Goal: Check status

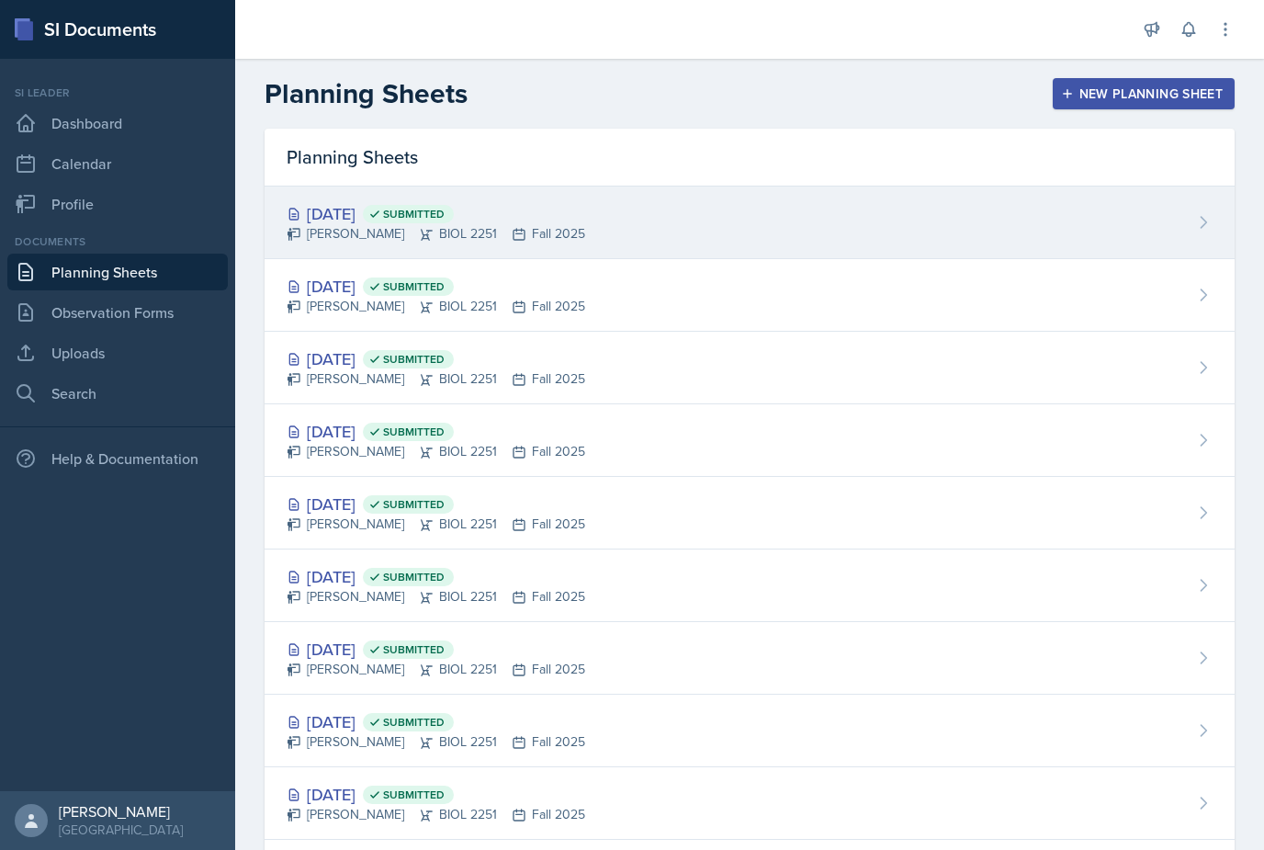
click at [336, 206] on div "[DATE] Submitted" at bounding box center [436, 213] width 299 height 25
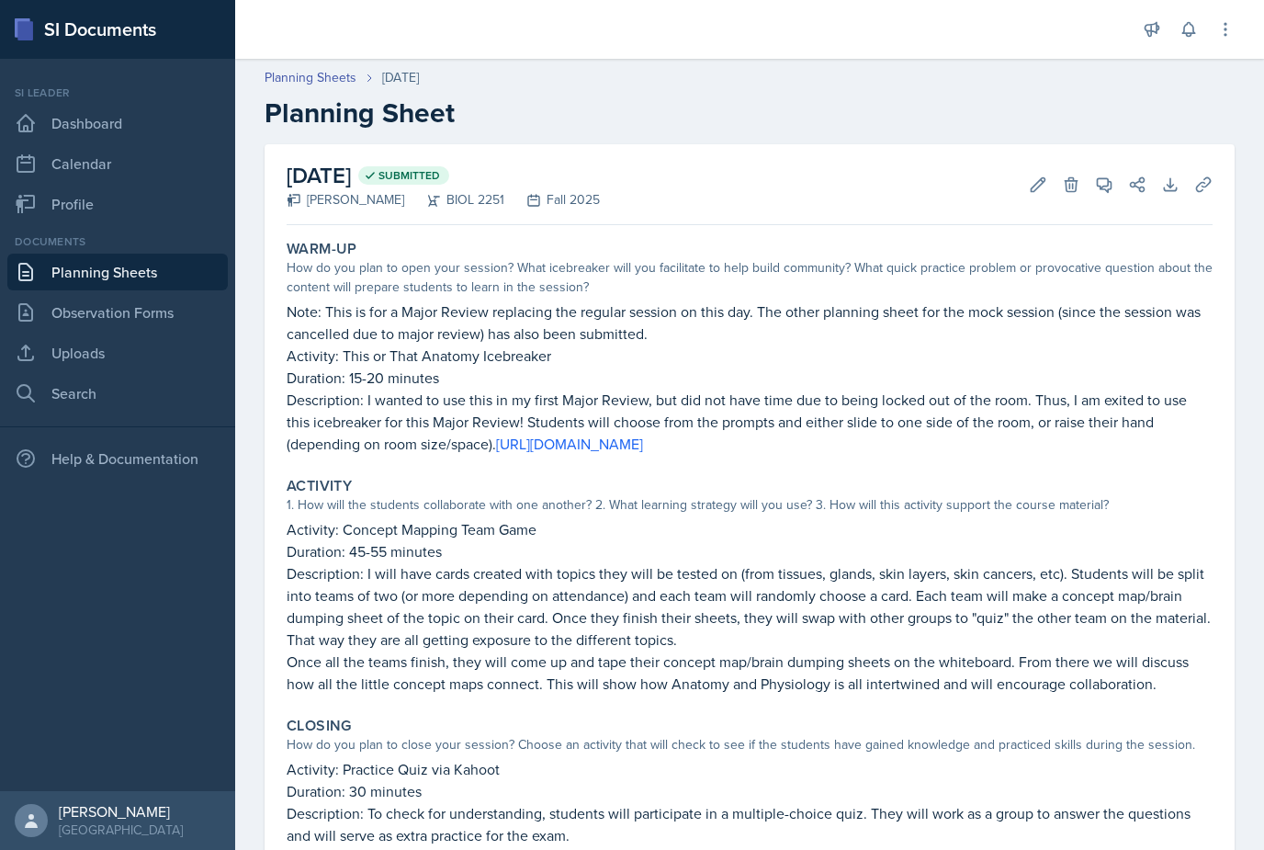
click at [103, 262] on link "Planning Sheets" at bounding box center [117, 272] width 220 height 37
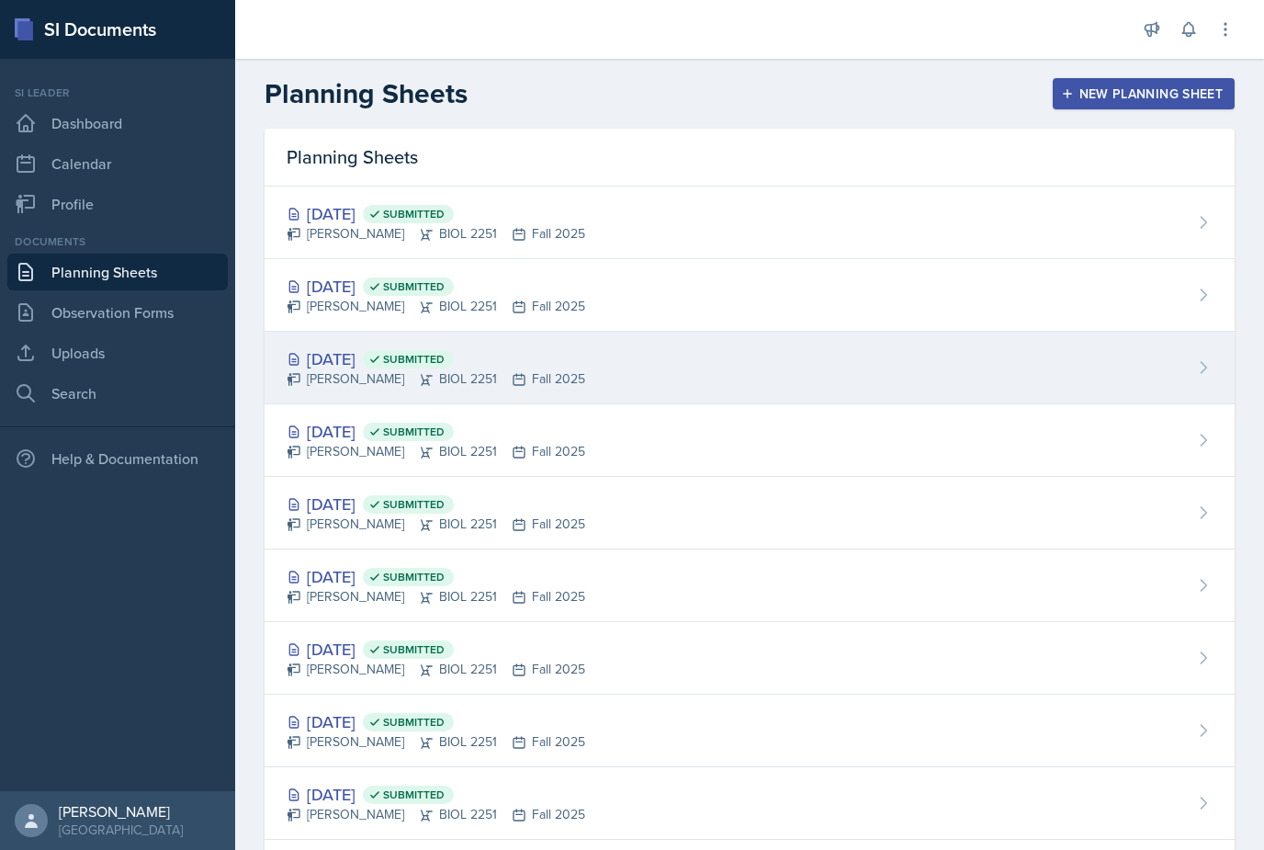
click at [349, 365] on div "[DATE] Submitted" at bounding box center [436, 358] width 299 height 25
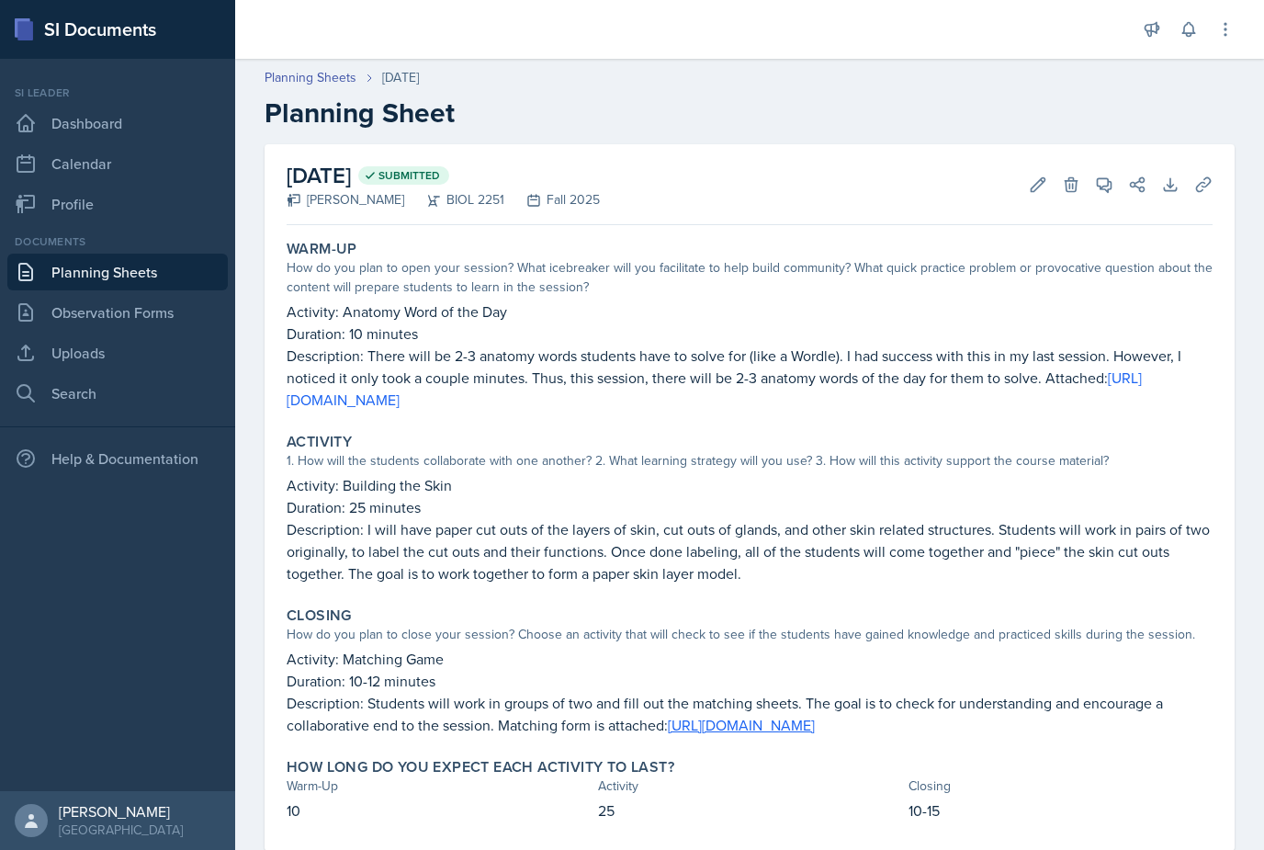
click at [72, 276] on link "Planning Sheets" at bounding box center [117, 272] width 220 height 37
